Goal: Transaction & Acquisition: Download file/media

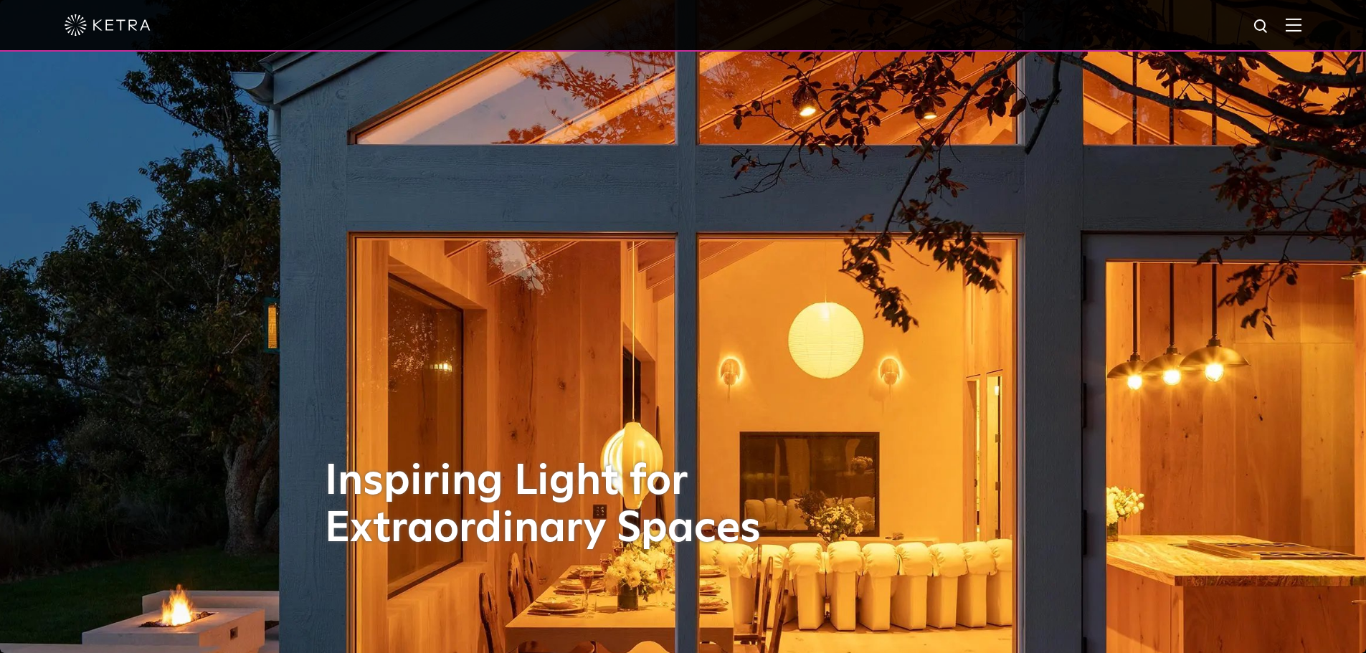
click at [1302, 25] on img at bounding box center [1294, 25] width 16 height 14
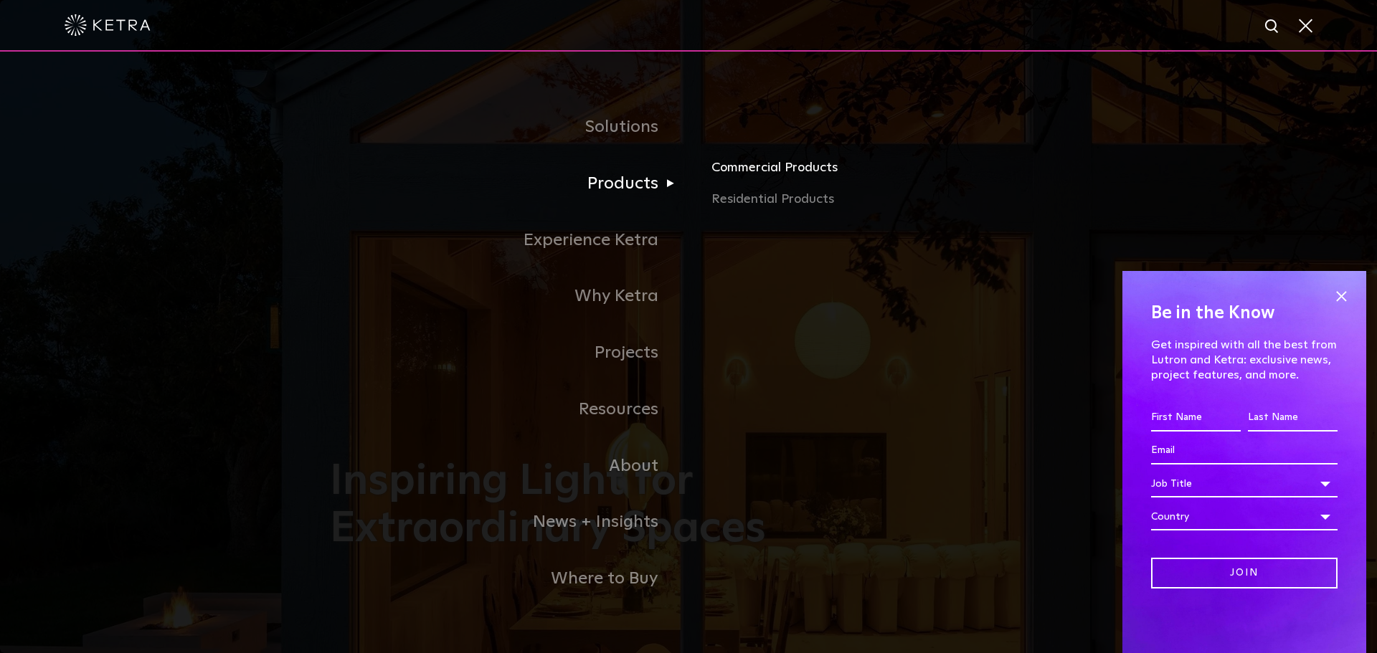
click at [765, 173] on link "Commercial Products" at bounding box center [879, 174] width 336 height 32
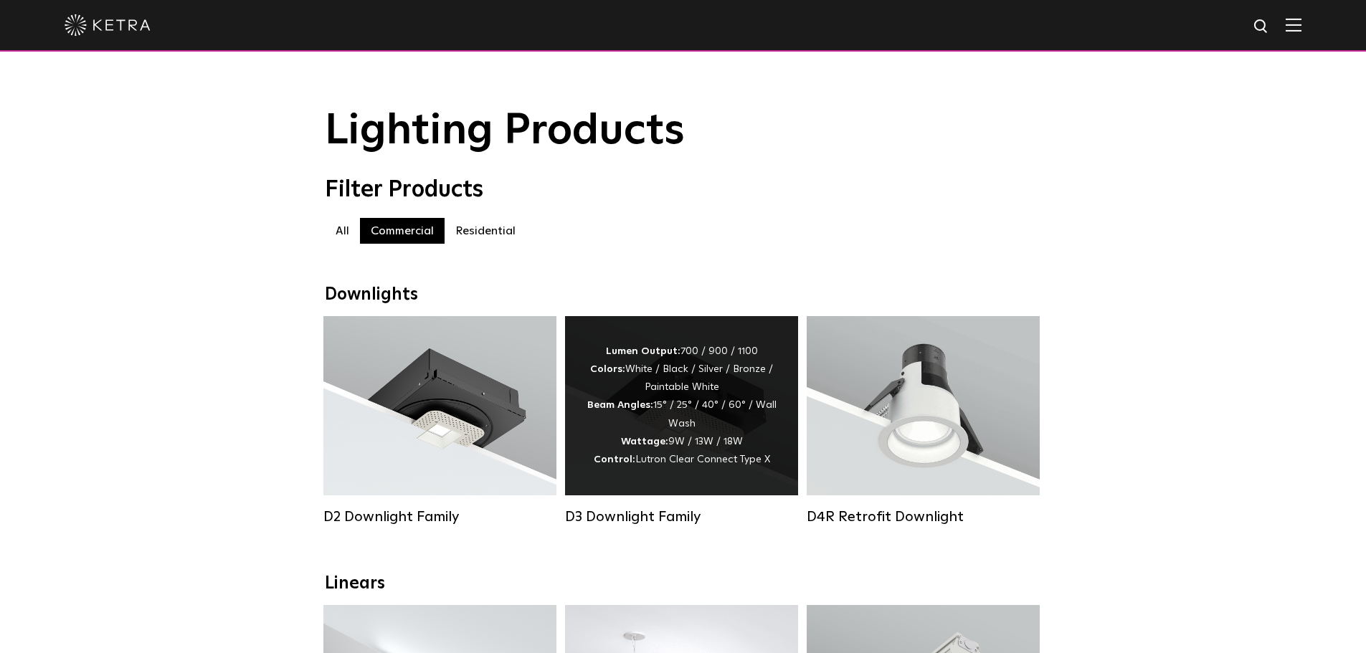
click at [712, 431] on div "Lumen Output: 700 / 900 / 1100 Colors: White / Black / Silver / Bronze / Painta…" at bounding box center [682, 406] width 190 height 126
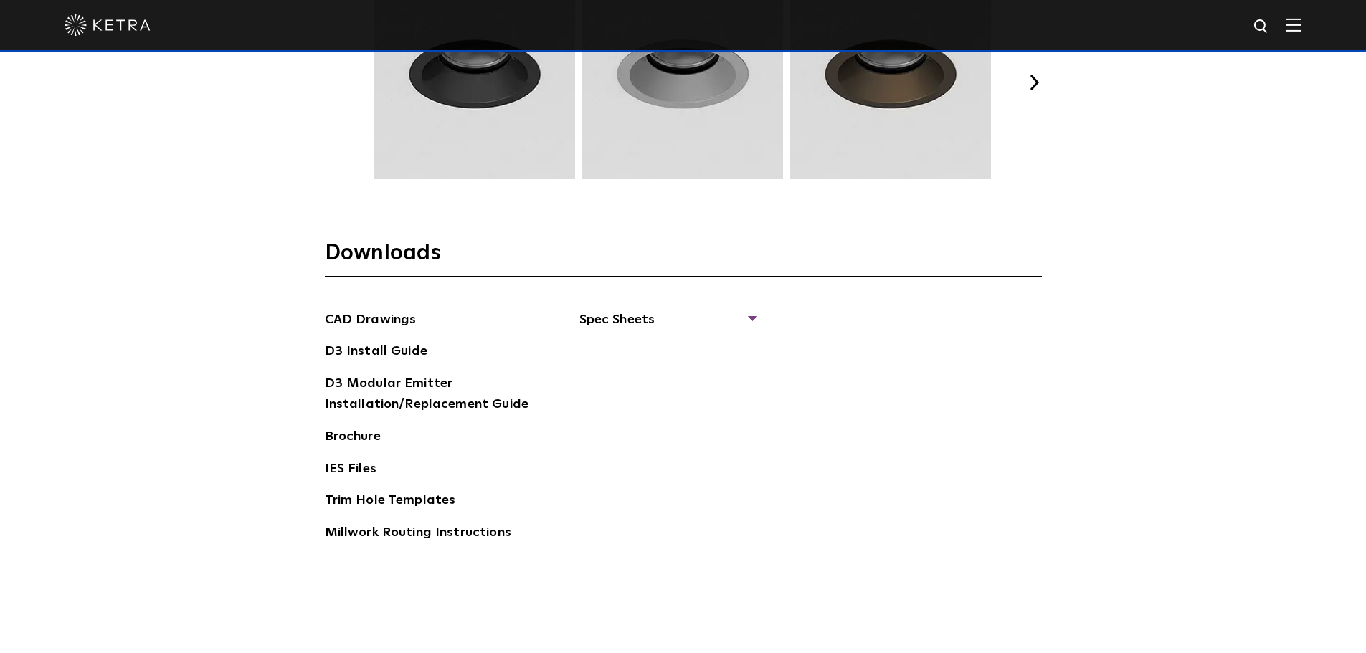
scroll to position [2152, 0]
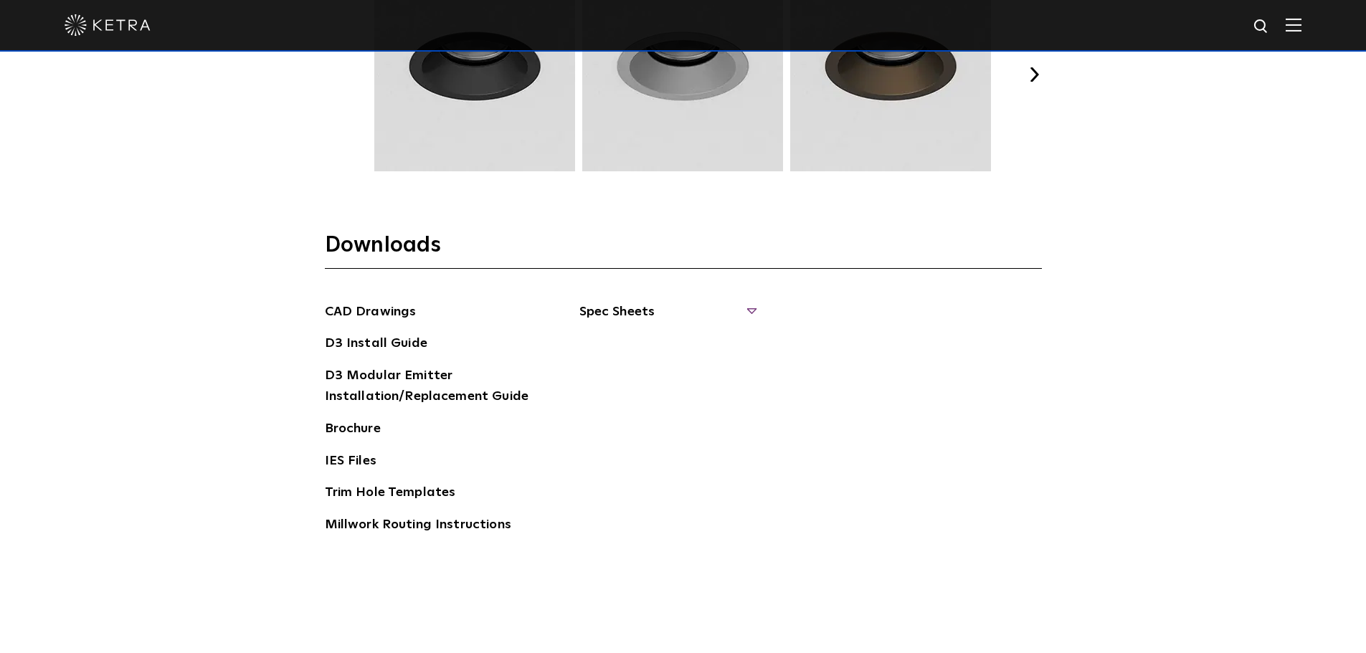
click at [623, 316] on span "Spec Sheets" at bounding box center [667, 318] width 176 height 32
click at [643, 372] on link "D3 Wallwash Round" at bounding box center [649, 374] width 105 height 16
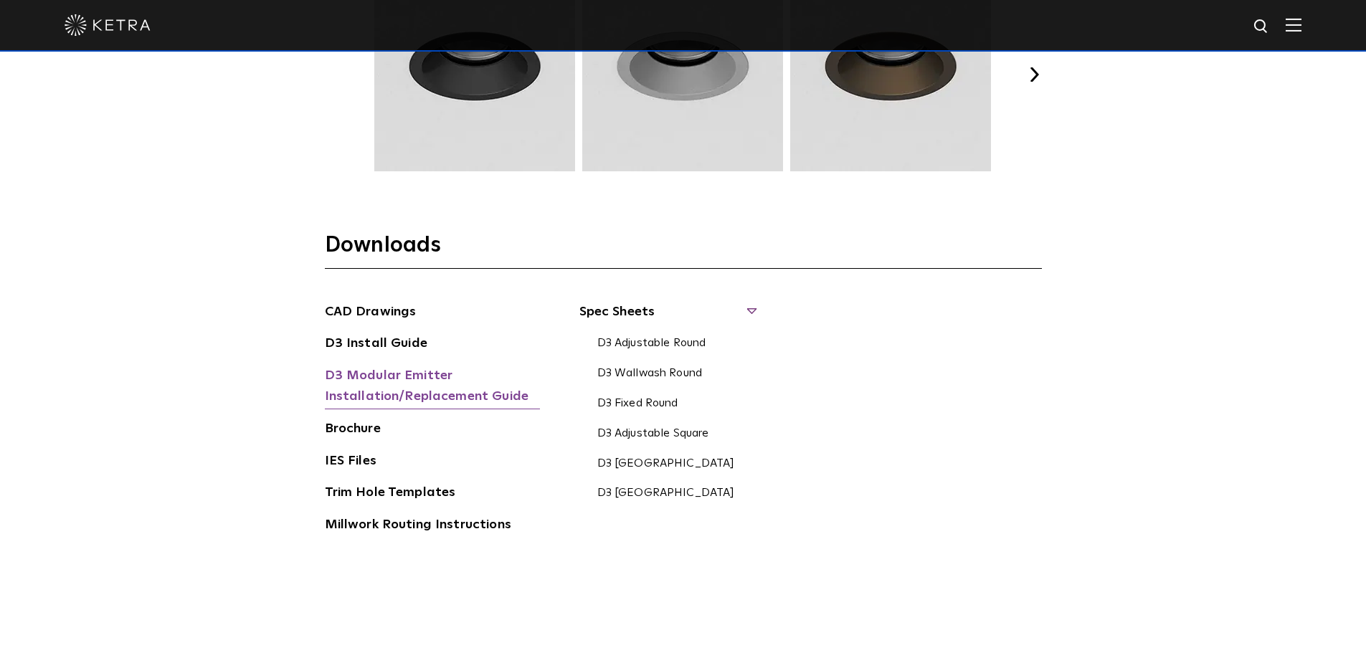
click at [404, 382] on link "D3 Modular Emitter Installation/Replacement Guide" at bounding box center [432, 388] width 215 height 44
click at [668, 372] on link "D3 Wallwash Round" at bounding box center [649, 374] width 105 height 16
click at [656, 373] on link "D3 Wallwash Round" at bounding box center [649, 374] width 105 height 16
